Goal: Information Seeking & Learning: Learn about a topic

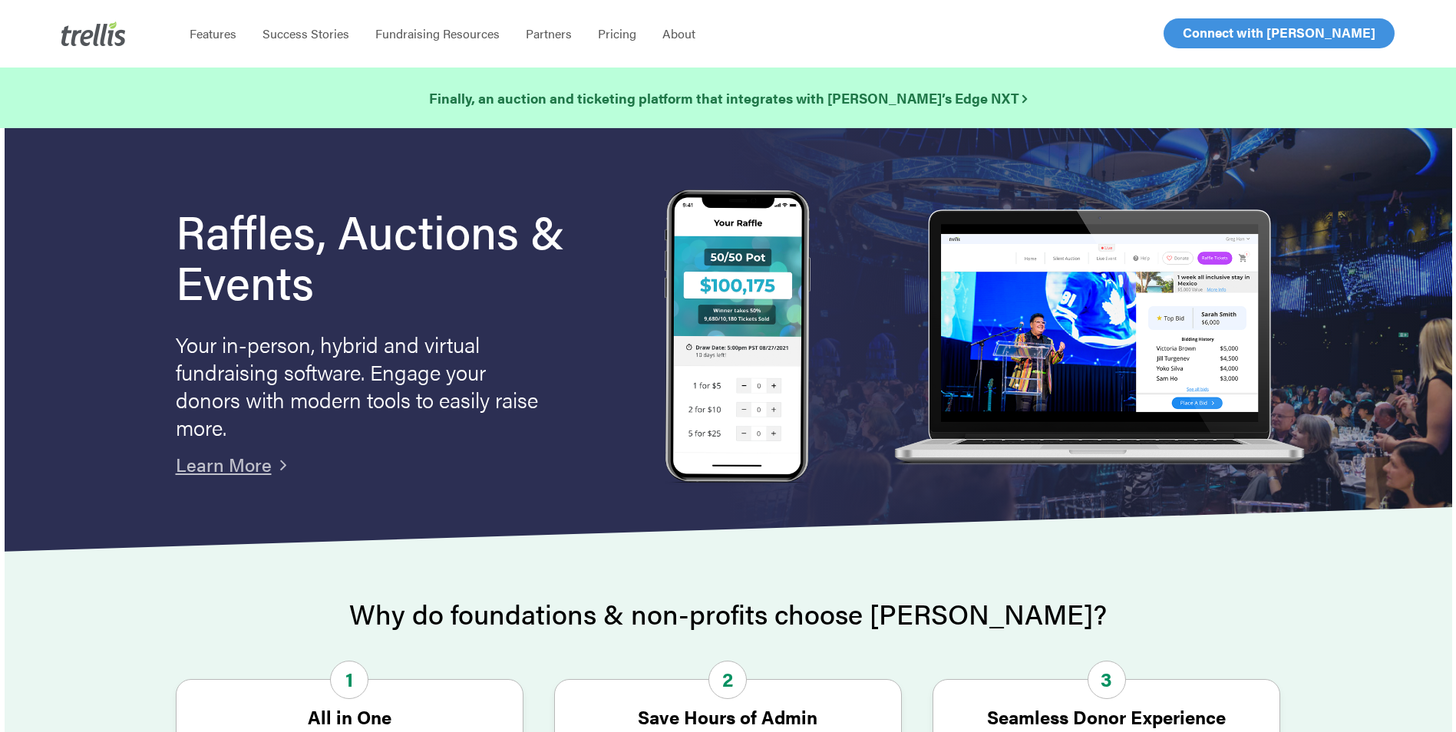
drag, startPoint x: 1213, startPoint y: 625, endPoint x: 1229, endPoint y: 572, distance: 55.1
click at [1215, 622] on h2 "Why do foundations & non-profits choose [PERSON_NAME]?" at bounding box center [728, 614] width 1105 height 31
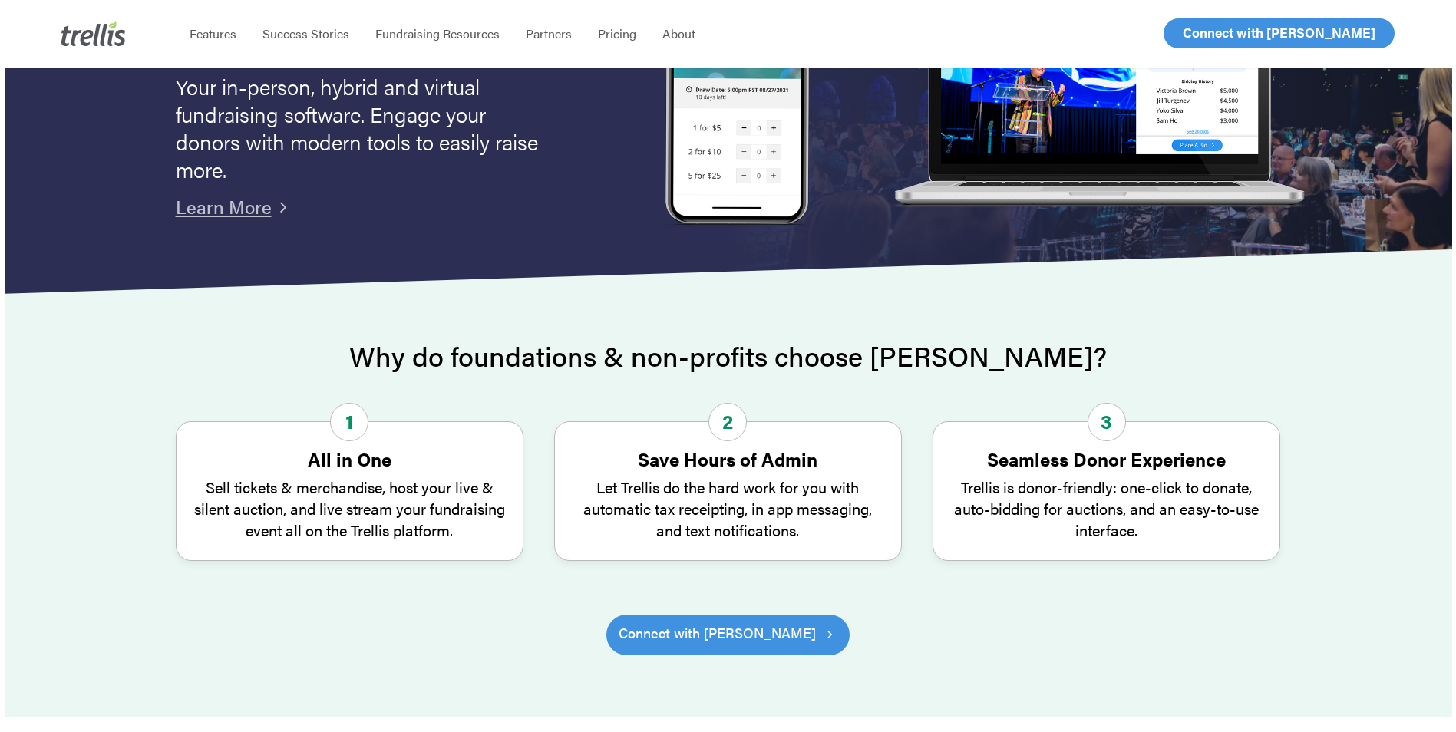
scroll to position [460, 0]
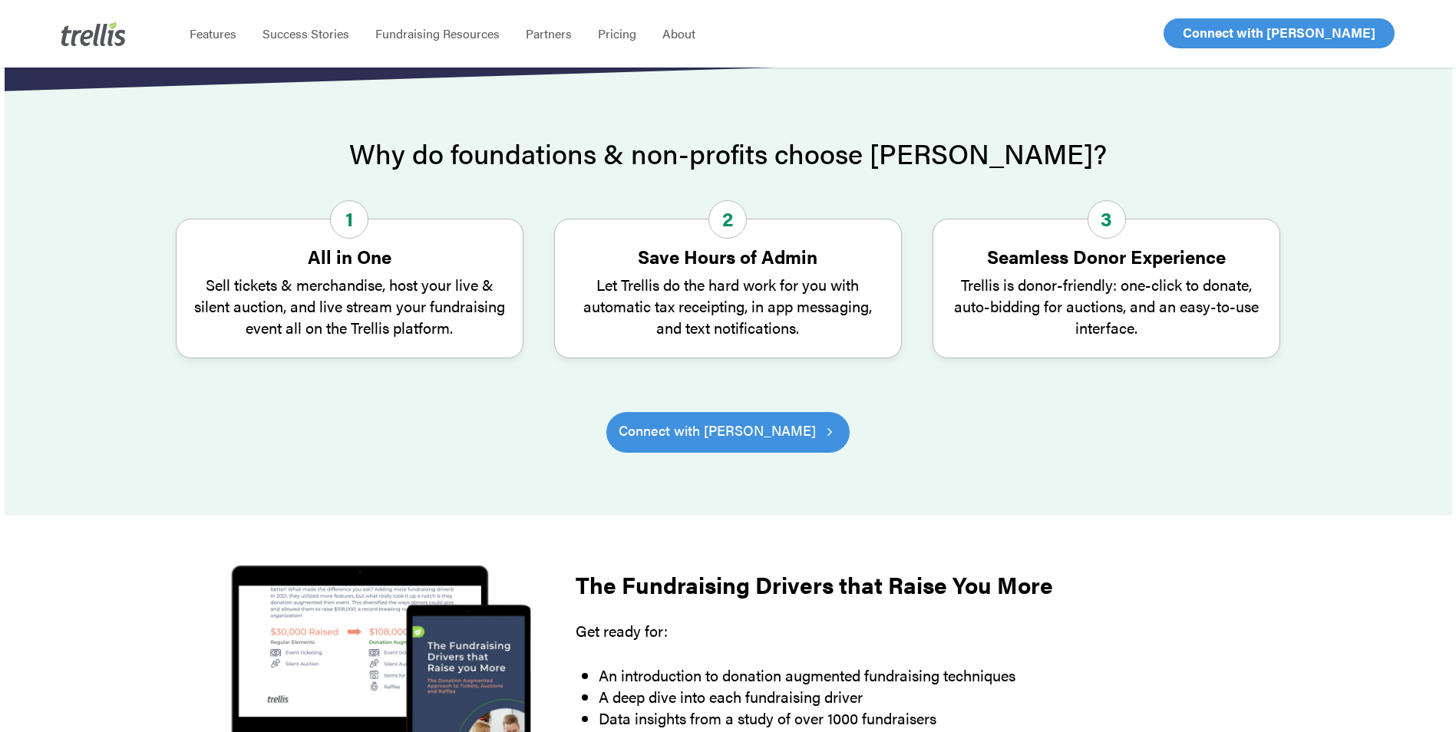
click at [179, 503] on div at bounding box center [728, 322] width 1447 height 460
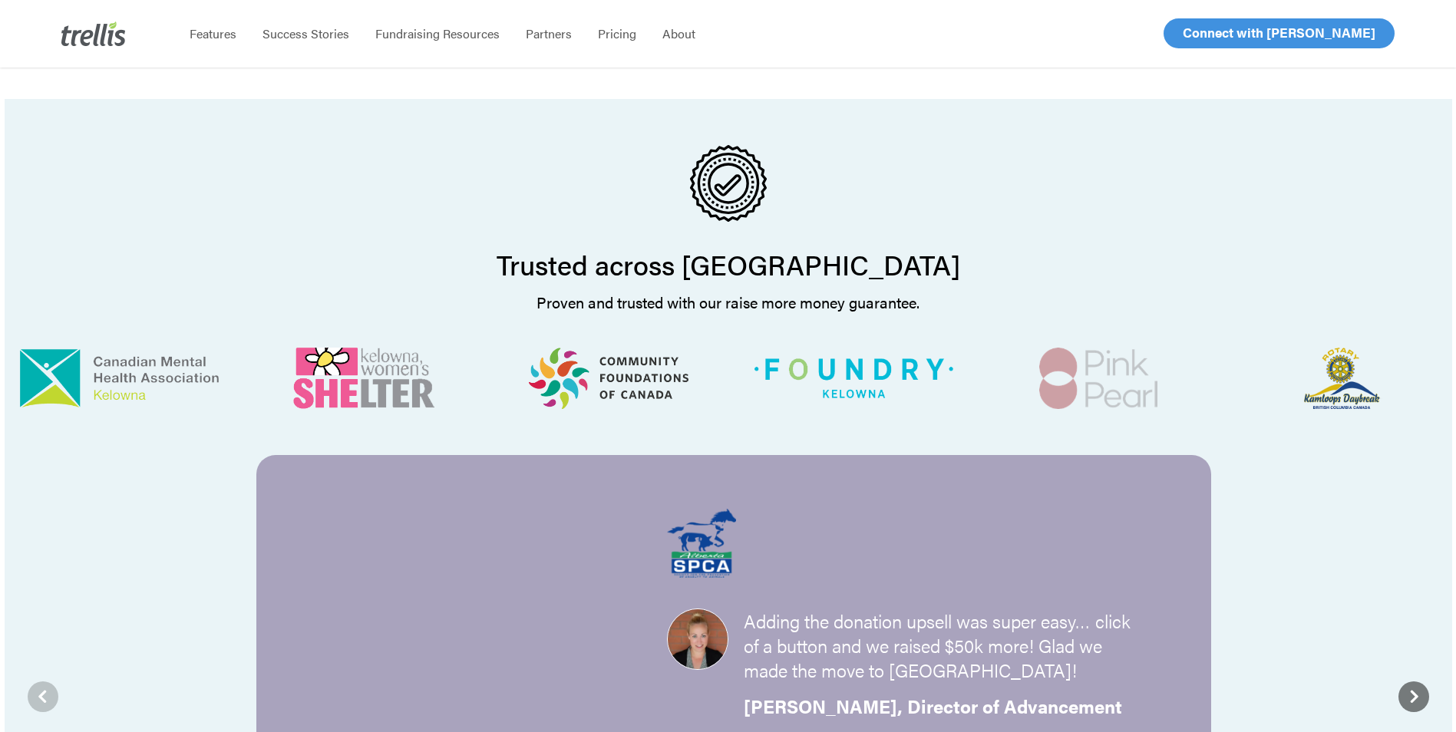
scroll to position [1688, 0]
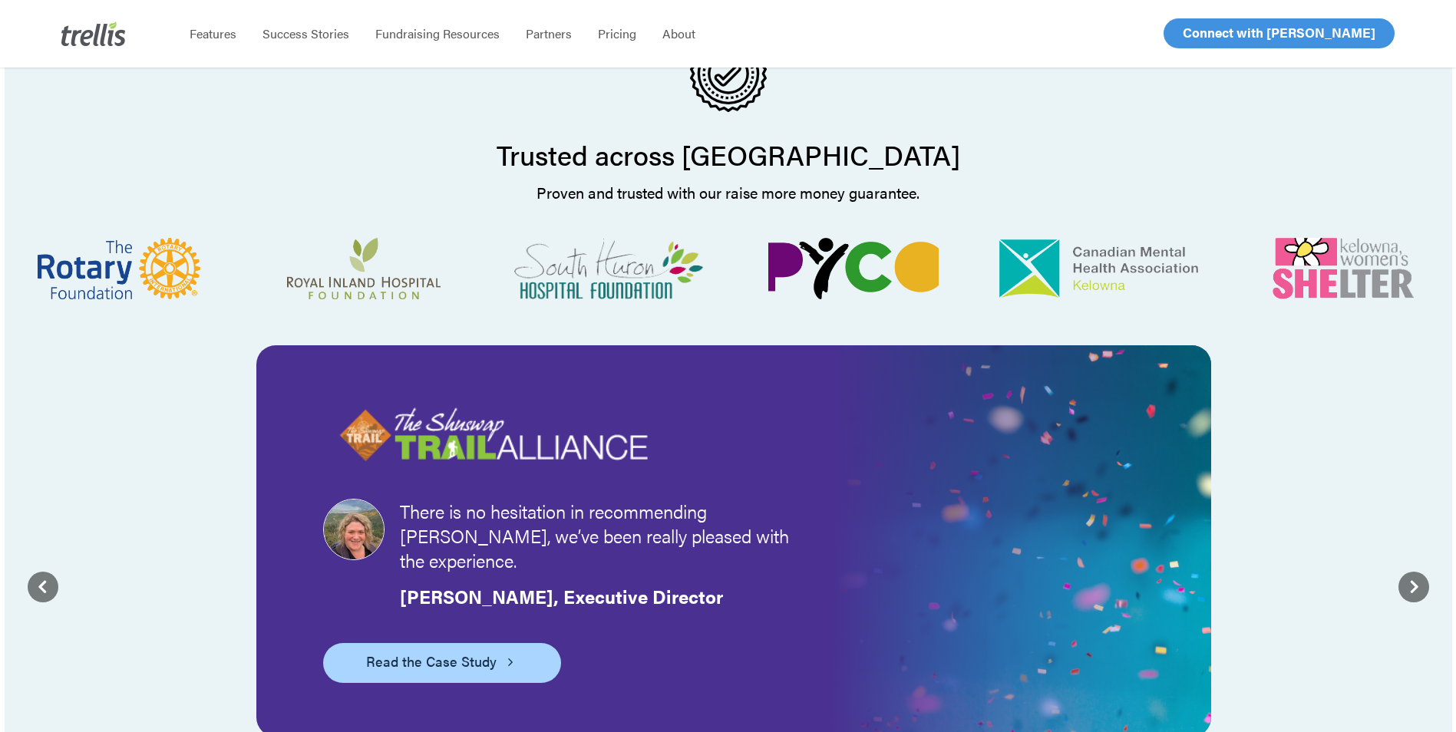
drag, startPoint x: 1262, startPoint y: 164, endPoint x: 1233, endPoint y: 132, distance: 43.0
click at [1262, 182] on p "Proven and trusted with our raise more money guarantee." at bounding box center [728, 192] width 1447 height 21
